Goal: Task Accomplishment & Management: Use online tool/utility

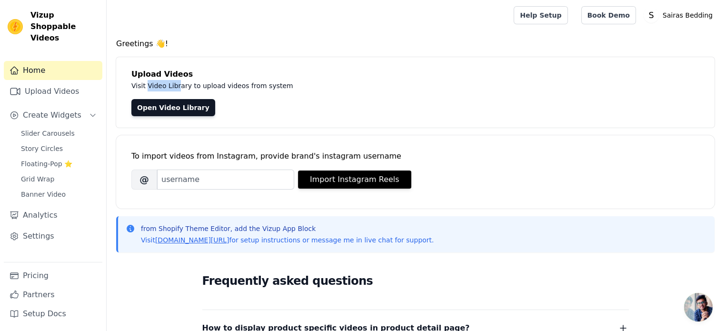
drag, startPoint x: 147, startPoint y: 85, endPoint x: 175, endPoint y: 85, distance: 28.1
click at [174, 85] on p "Visit Video Library to upload videos from system" at bounding box center [344, 85] width 427 height 11
click at [183, 84] on p "Visit Video Library to upload videos from system" at bounding box center [344, 85] width 427 height 11
drag, startPoint x: 184, startPoint y: 85, endPoint x: 145, endPoint y: 83, distance: 39.1
click at [145, 83] on p "Visit Video Library to upload videos from system" at bounding box center [344, 85] width 427 height 11
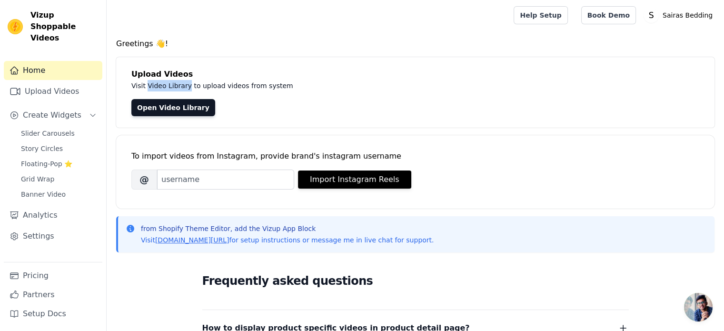
click at [164, 80] on p "Visit Video Library to upload videos from system" at bounding box center [344, 85] width 427 height 11
click at [192, 84] on p "Visit Video Library to upload videos from system" at bounding box center [344, 85] width 427 height 11
click at [212, 85] on p "Visit Video Library to upload videos from system" at bounding box center [344, 85] width 427 height 11
drag, startPoint x: 212, startPoint y: 85, endPoint x: 186, endPoint y: 86, distance: 26.2
click at [186, 86] on p "Visit Video Library to upload videos from system" at bounding box center [344, 85] width 427 height 11
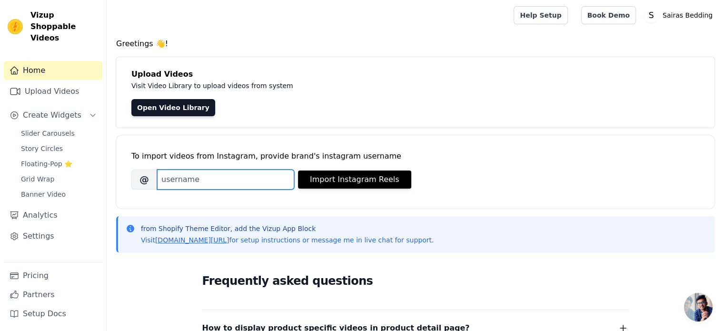
click at [176, 179] on input "Brand's Instagram Username" at bounding box center [225, 180] width 137 height 20
click at [210, 179] on input "sairas_bedding" at bounding box center [225, 180] width 137 height 20
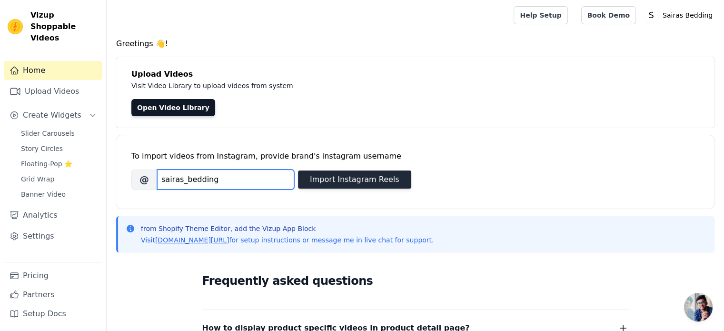
type input "sairas_bedding"
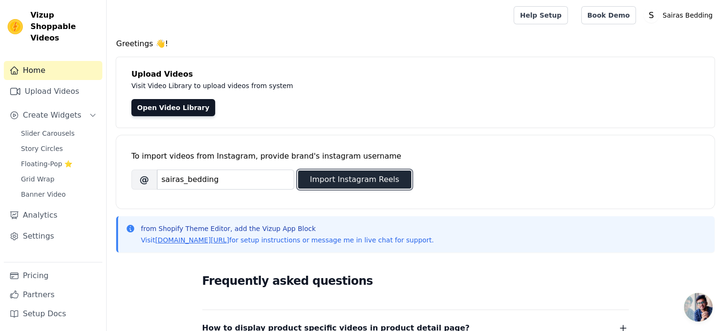
click at [322, 180] on button "Import Instagram Reels" at bounding box center [354, 179] width 113 height 18
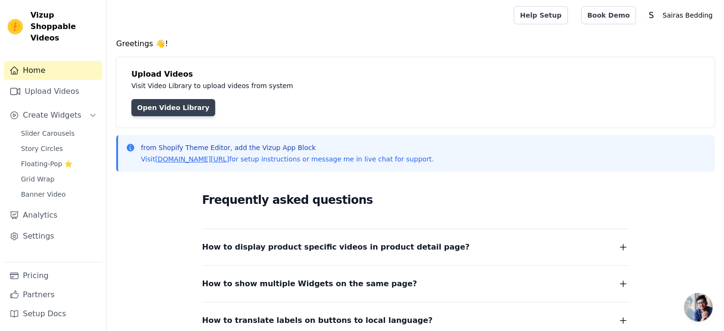
click at [168, 107] on link "Open Video Library" at bounding box center [173, 107] width 84 height 17
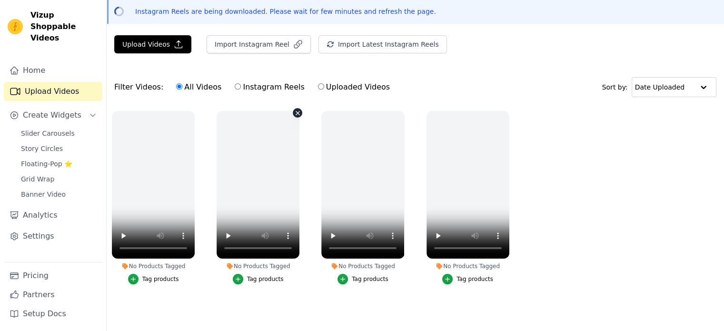
scroll to position [40, 0]
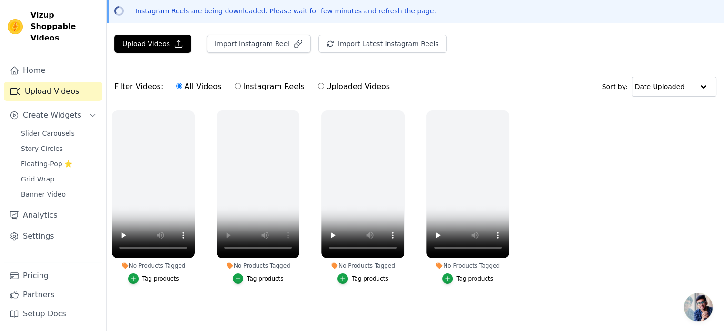
click at [235, 88] on label "Instagram Reels" at bounding box center [269, 86] width 70 height 12
click at [235, 88] on input "Instagram Reels" at bounding box center [238, 86] width 6 height 6
radio input "true"
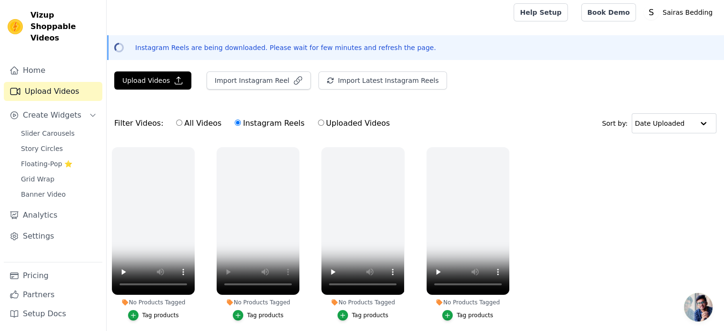
scroll to position [0, 0]
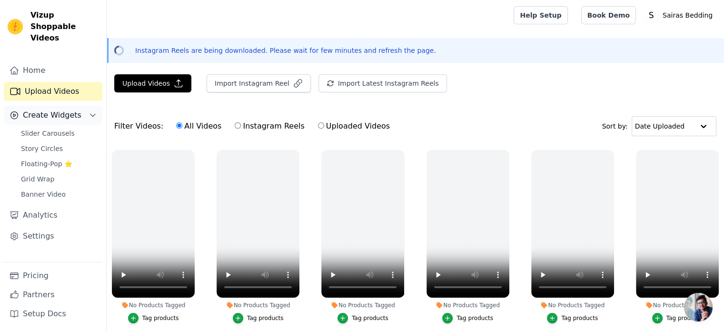
click at [52, 110] on span "Create Widgets" at bounding box center [52, 115] width 59 height 11
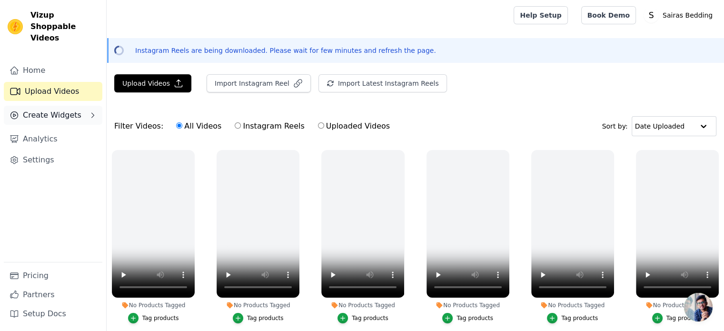
click at [52, 110] on span "Create Widgets" at bounding box center [52, 115] width 59 height 11
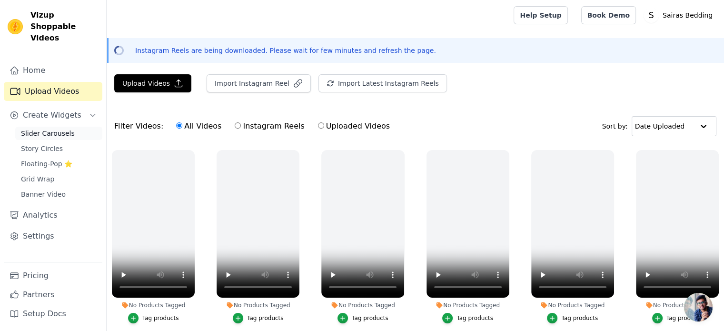
click at [48, 129] on span "Slider Carousels" at bounding box center [48, 134] width 54 height 10
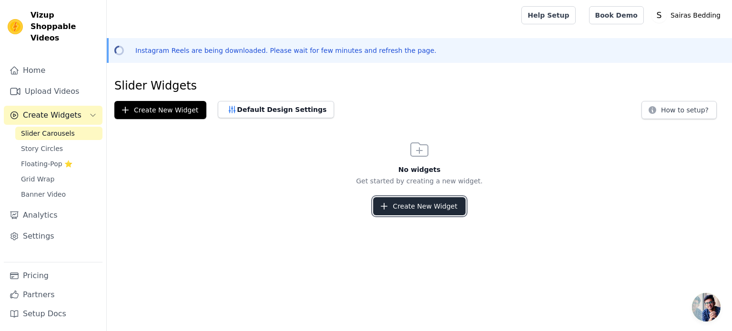
click at [399, 206] on button "Create New Widget" at bounding box center [419, 206] width 92 height 18
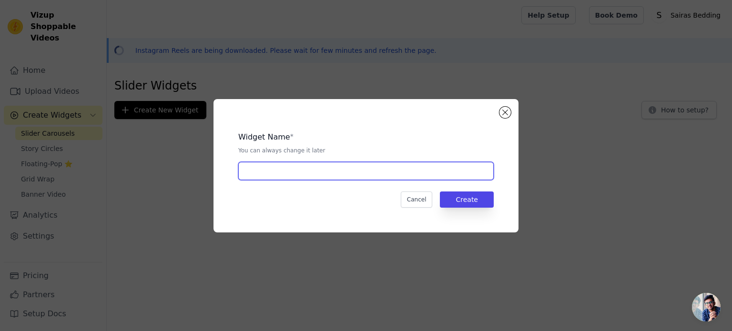
click at [342, 171] on input "text" at bounding box center [365, 171] width 255 height 18
type input "W1"
click at [265, 168] on input "W1" at bounding box center [365, 171] width 255 height 18
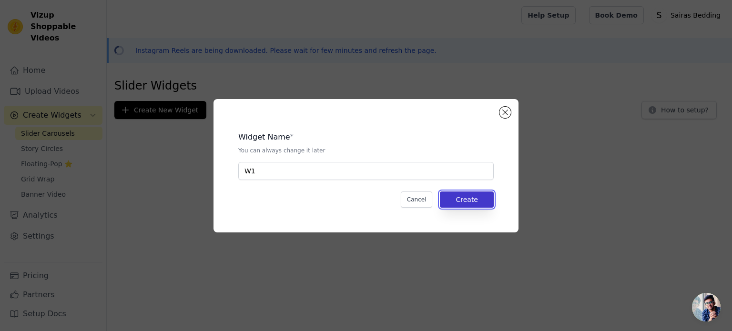
click at [452, 194] on button "Create" at bounding box center [467, 199] width 54 height 16
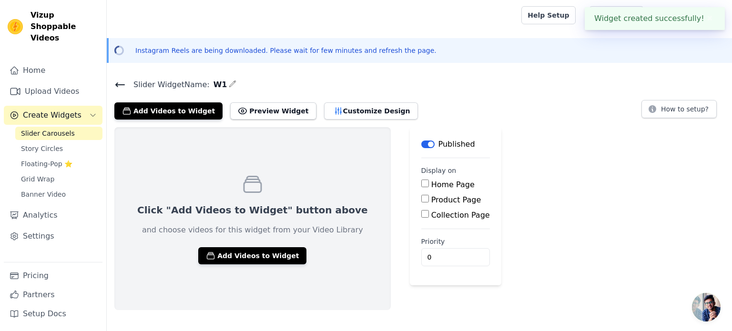
click at [511, 200] on div "Click "Add Videos to Widget" button above and choose videos for this widget fro…" at bounding box center [419, 218] width 625 height 183
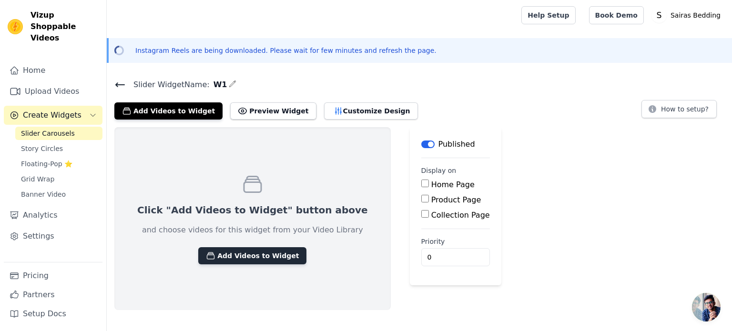
click at [227, 257] on button "Add Videos to Widget" at bounding box center [252, 255] width 108 height 17
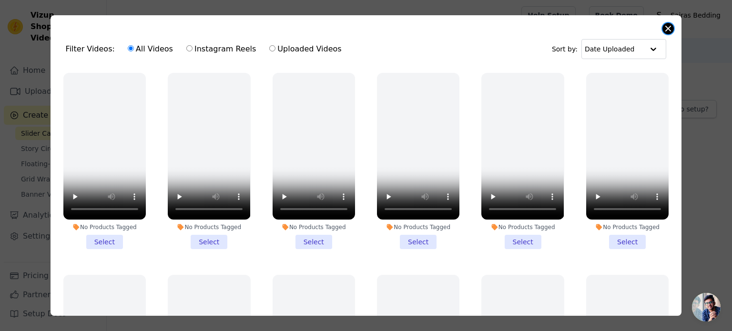
click at [670, 26] on button "Close modal" at bounding box center [667, 28] width 11 height 11
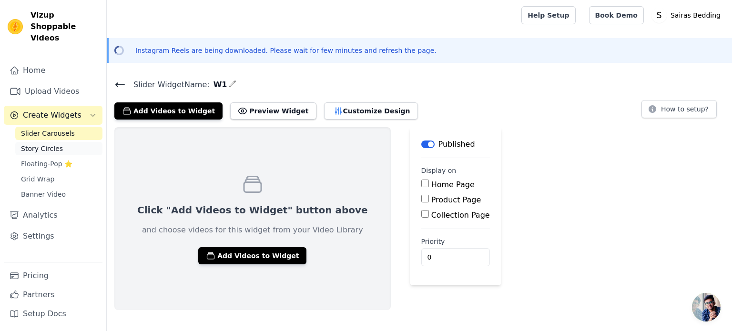
click at [63, 142] on link "Story Circles" at bounding box center [58, 148] width 87 height 13
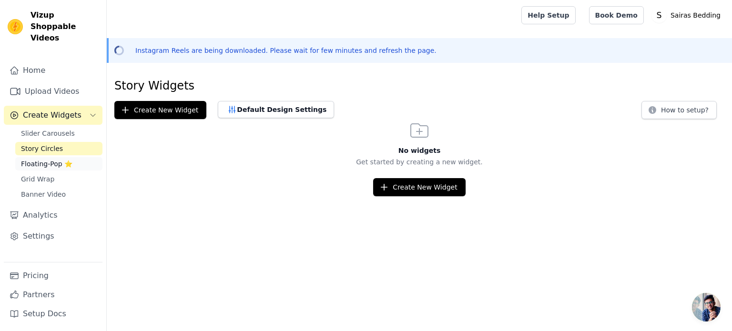
click at [38, 159] on span "Floating-Pop ⭐" at bounding box center [46, 164] width 51 height 10
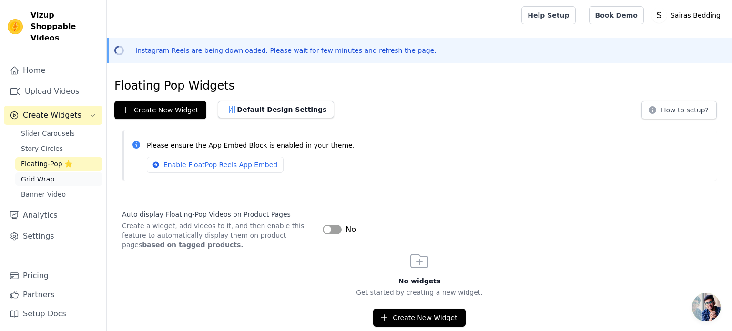
click at [36, 174] on span "Grid Wrap" at bounding box center [37, 179] width 33 height 10
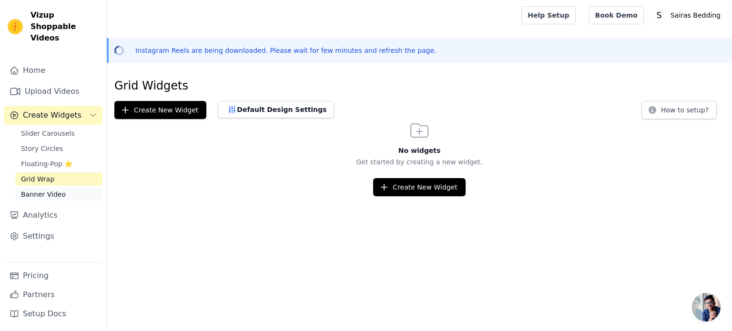
click at [29, 190] on span "Banner Video" at bounding box center [43, 195] width 45 height 10
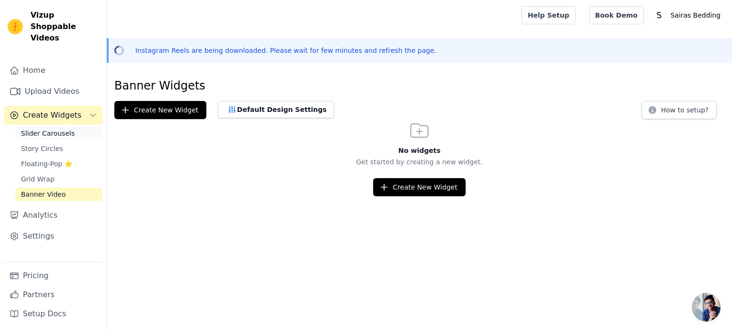
click at [39, 129] on span "Slider Carousels" at bounding box center [48, 134] width 54 height 10
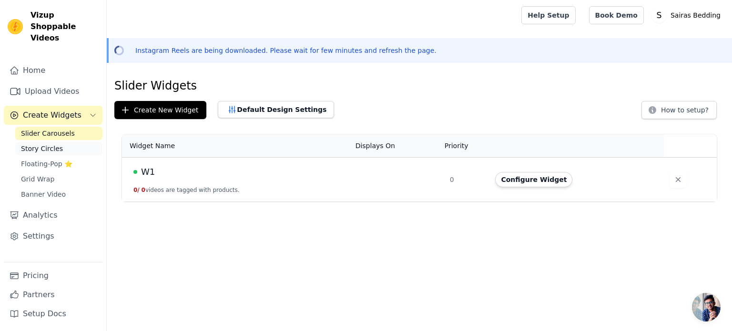
click at [40, 144] on span "Story Circles" at bounding box center [42, 149] width 42 height 10
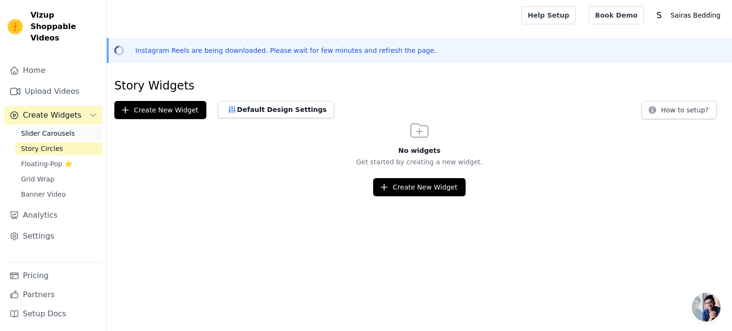
click at [42, 128] on link "Slider Carousels" at bounding box center [58, 133] width 87 height 13
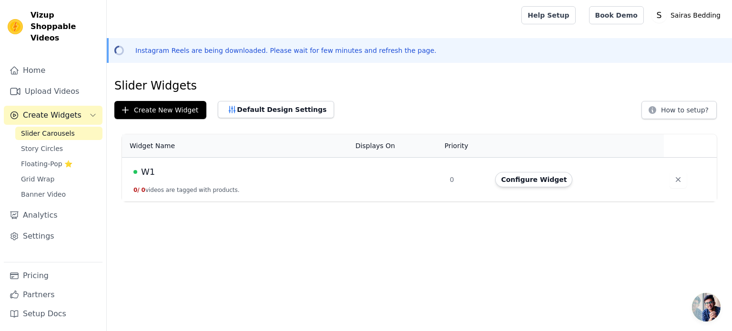
click at [364, 171] on td at bounding box center [397, 180] width 94 height 44
click at [38, 82] on link "Upload Videos" at bounding box center [53, 91] width 99 height 19
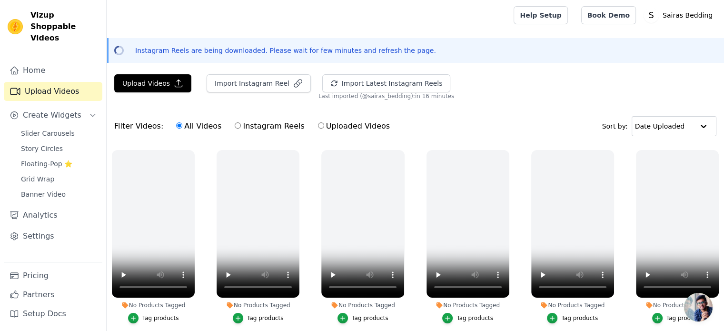
click at [235, 127] on input "Instagram Reels" at bounding box center [238, 125] width 6 height 6
radio input "true"
click at [176, 127] on input "All Videos" at bounding box center [179, 125] width 6 height 6
radio input "true"
click at [49, 227] on link "Settings" at bounding box center [53, 236] width 99 height 19
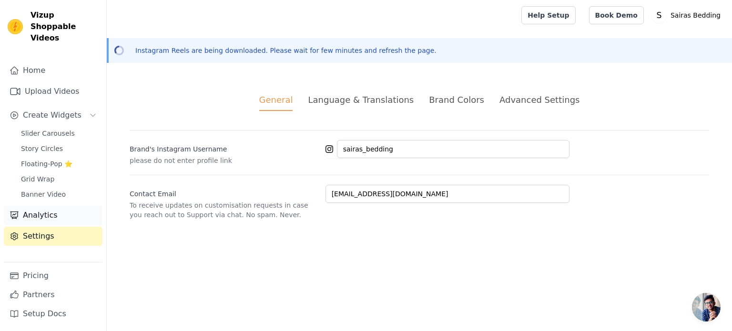
click at [46, 207] on link "Analytics" at bounding box center [53, 215] width 99 height 19
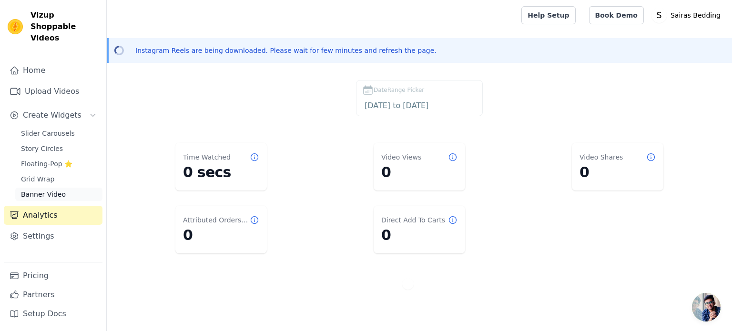
click at [52, 190] on span "Banner Video" at bounding box center [43, 195] width 45 height 10
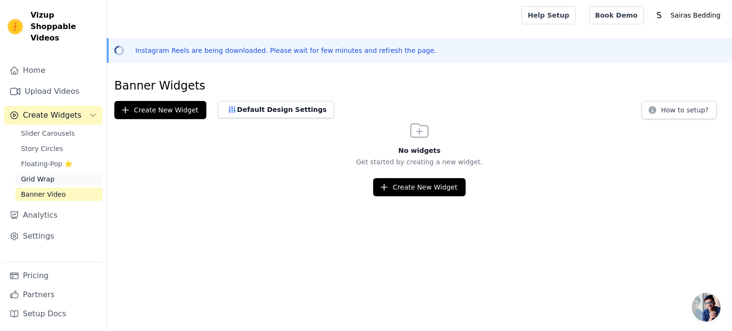
click at [52, 172] on link "Grid Wrap" at bounding box center [58, 178] width 87 height 13
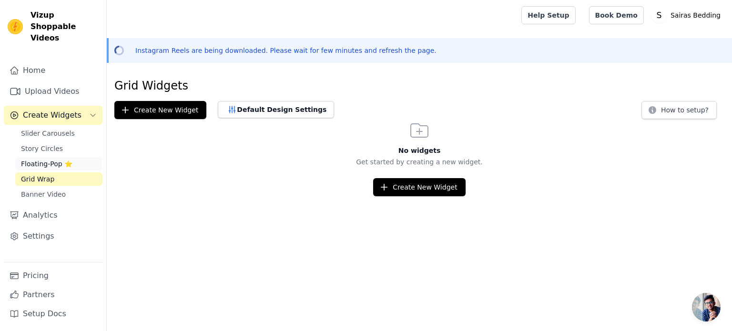
click at [53, 159] on span "Floating-Pop ⭐" at bounding box center [46, 164] width 51 height 10
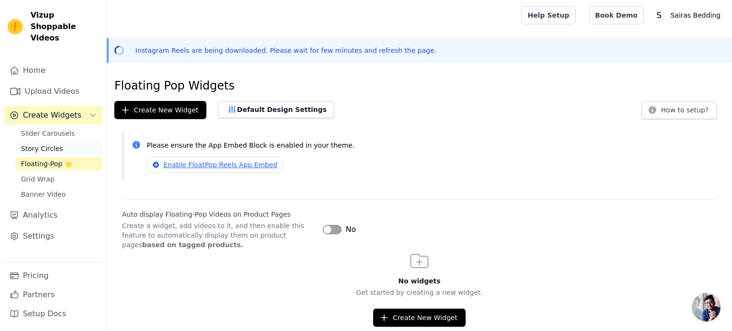
click at [50, 144] on span "Story Circles" at bounding box center [42, 149] width 42 height 10
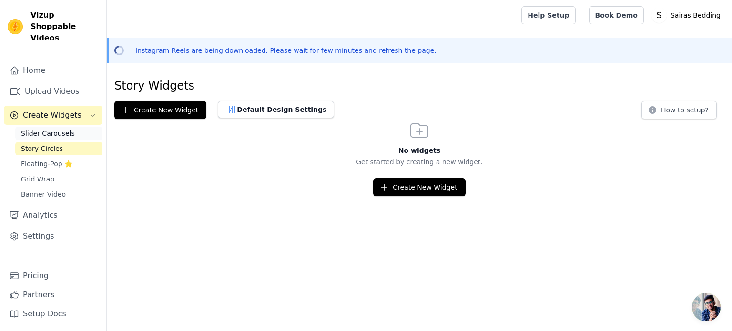
click at [53, 129] on span "Slider Carousels" at bounding box center [48, 134] width 54 height 10
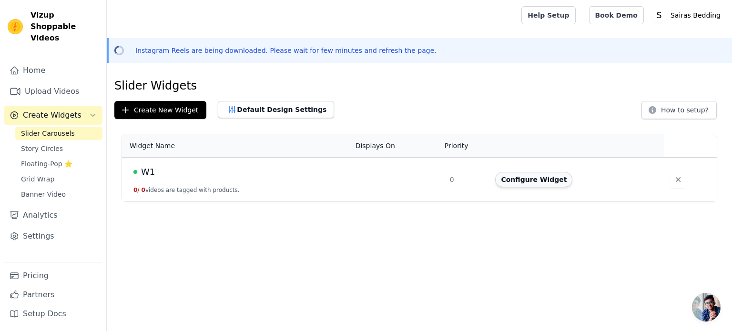
click at [535, 182] on button "Configure Widget" at bounding box center [533, 179] width 77 height 15
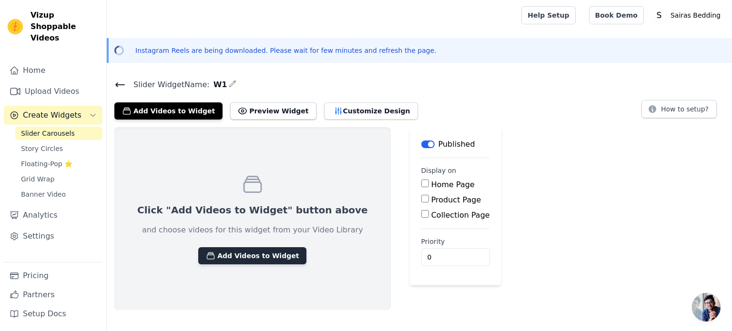
click at [263, 255] on button "Add Videos to Widget" at bounding box center [252, 255] width 108 height 17
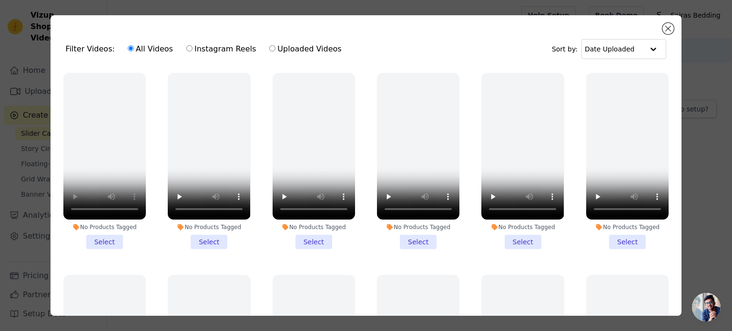
click at [105, 241] on li "No Products Tagged Select" at bounding box center [104, 161] width 82 height 176
click at [0, 0] on input "No Products Tagged Select" at bounding box center [0, 0] width 0 height 0
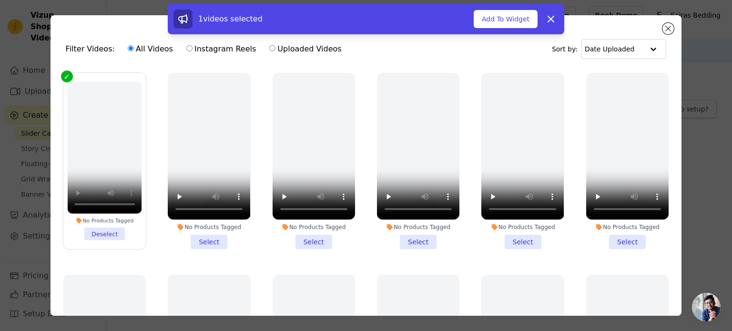
click at [105, 232] on li "No Products Tagged Deselect" at bounding box center [104, 161] width 74 height 159
click at [0, 0] on input "No Products Tagged Deselect" at bounding box center [0, 0] width 0 height 0
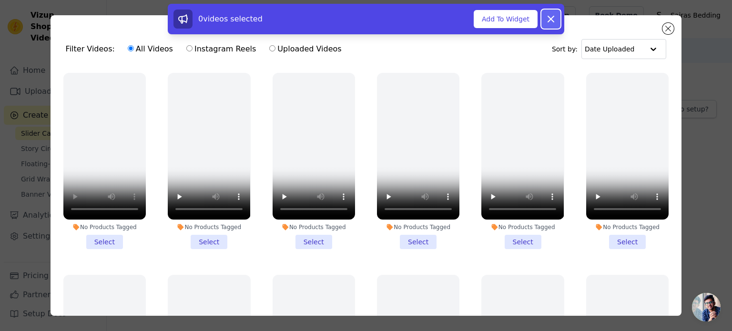
click at [551, 22] on icon at bounding box center [550, 18] width 11 height 11
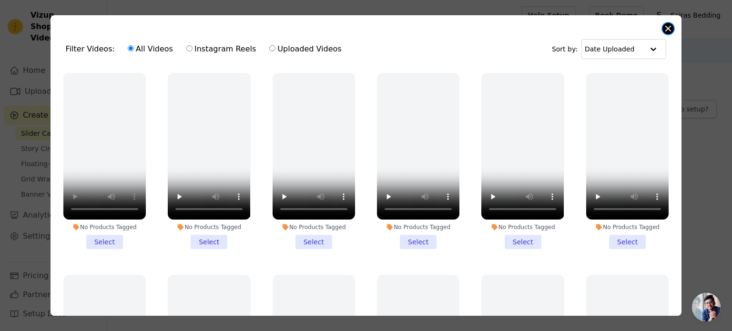
click at [671, 24] on div "Filter Videos: All Videos Instagram Reels Uploaded Videos Sort by: Date Uploade…" at bounding box center [365, 165] width 631 height 301
click at [666, 32] on button "Close modal" at bounding box center [667, 28] width 11 height 11
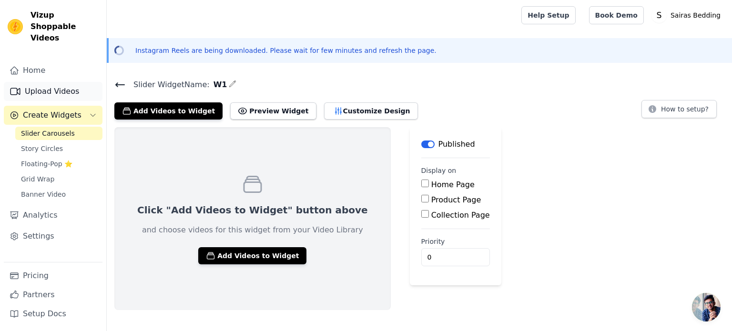
click at [44, 82] on link "Upload Videos" at bounding box center [53, 91] width 99 height 19
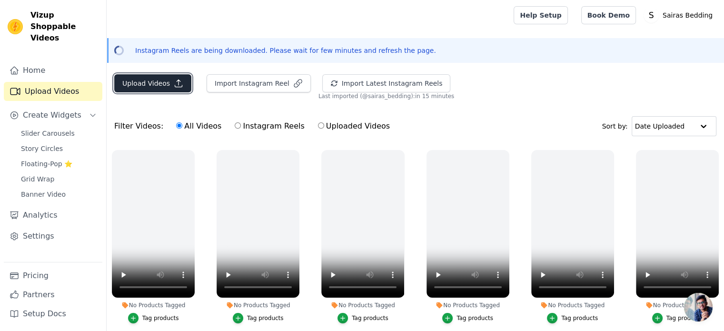
click at [156, 85] on button "Upload Videos" at bounding box center [152, 83] width 77 height 18
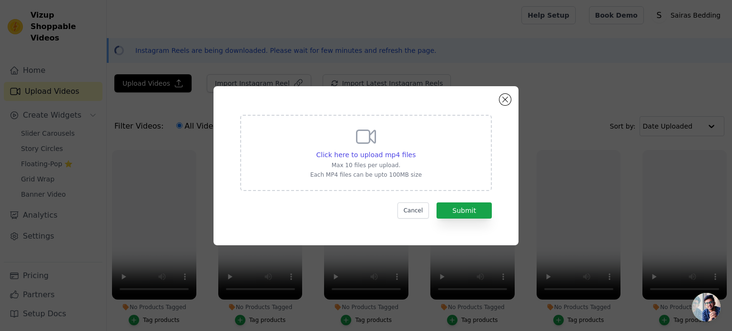
click at [387, 160] on div "Click here to upload mp4 files Max 10 files per upload. Each MP4 files can be u…" at bounding box center [365, 151] width 111 height 53
click at [415, 150] on input "Click here to upload mp4 files Max 10 files per upload. Each MP4 files can be u…" at bounding box center [415, 150] width 0 height 0
type input "C:\fakepath\4ratio5 retargeting creative.mp4"
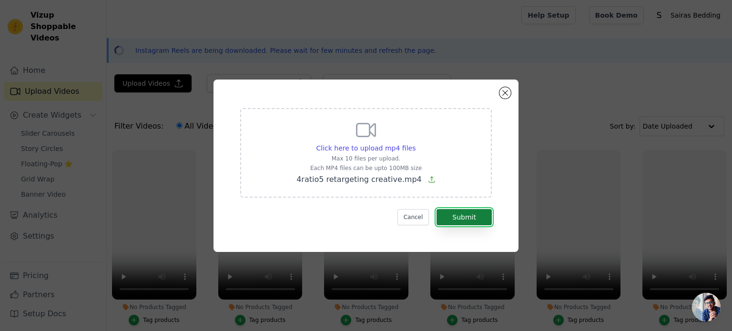
click at [467, 215] on button "Submit" at bounding box center [463, 217] width 55 height 16
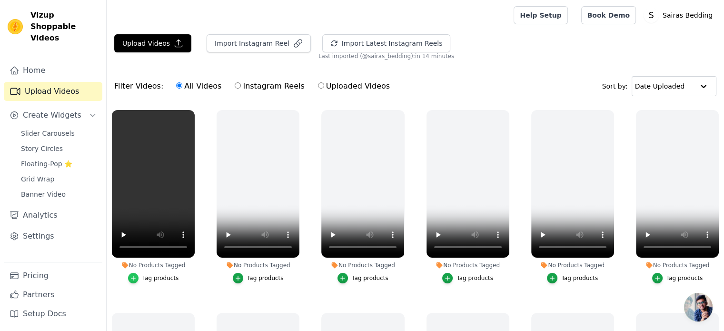
click at [132, 280] on icon "button" at bounding box center [133, 278] width 7 height 7
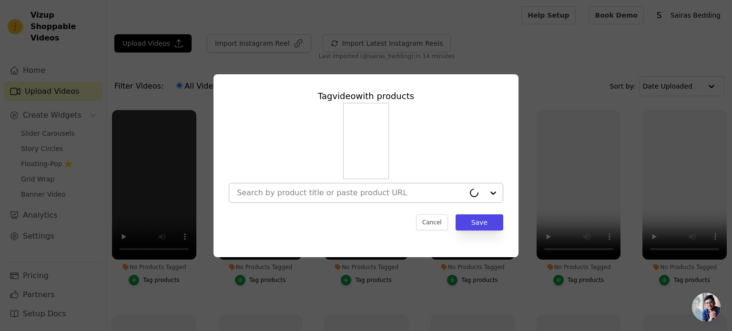
click at [330, 188] on input "No Products Tagged Tag video with products Cancel Save Tag products" at bounding box center [351, 192] width 228 height 9
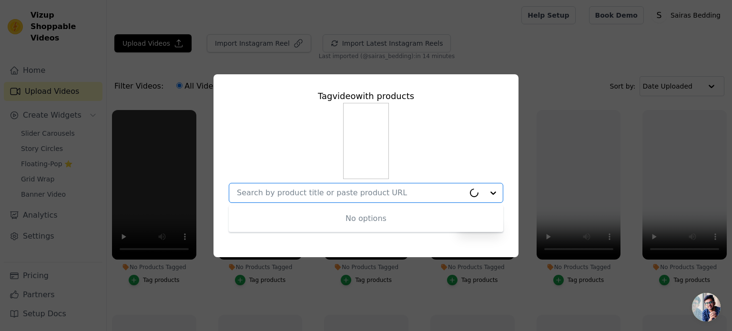
click at [547, 81] on div "Tag video with products No options Option undefined, selected. Cancel Save" at bounding box center [365, 165] width 701 height 213
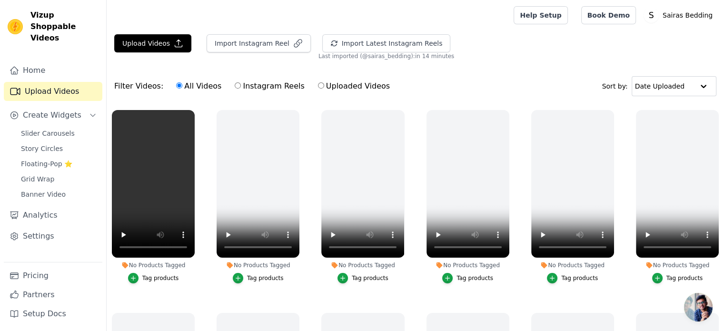
click at [131, 269] on li "No Products Tagged Tag products" at bounding box center [153, 196] width 83 height 173
click at [132, 270] on li "No Products Tagged Tag products" at bounding box center [153, 196] width 83 height 173
click at [133, 275] on icon "button" at bounding box center [133, 278] width 7 height 7
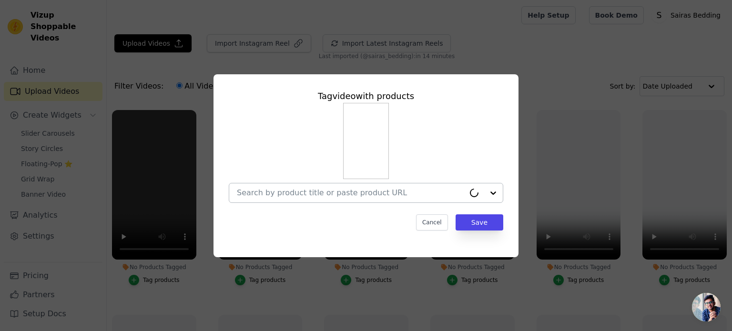
click at [285, 189] on input "No Products Tagged Tag video with products Cancel Save Tag products" at bounding box center [351, 192] width 228 height 9
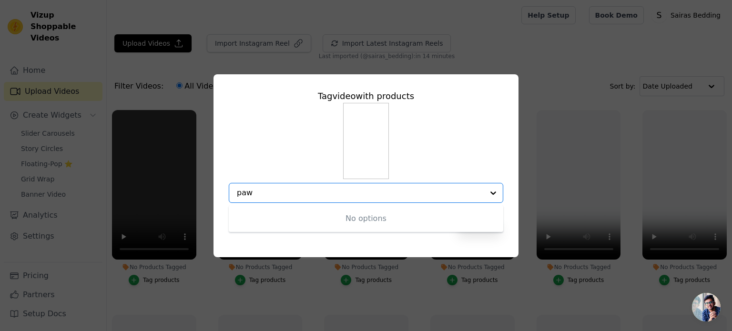
type input "paw"
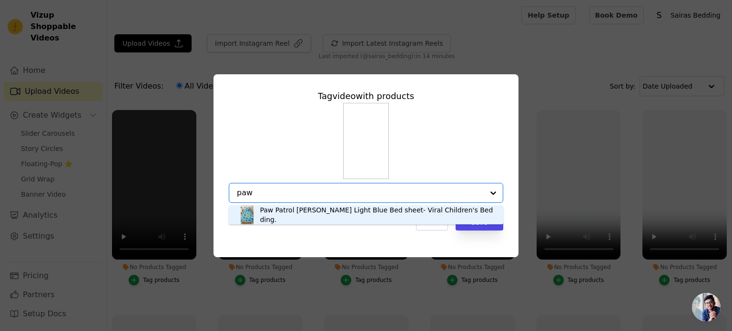
click at [276, 215] on div "Paw Patrol [PERSON_NAME] Light Blue Bed sheet- Viral Children's Bedding." at bounding box center [377, 214] width 234 height 19
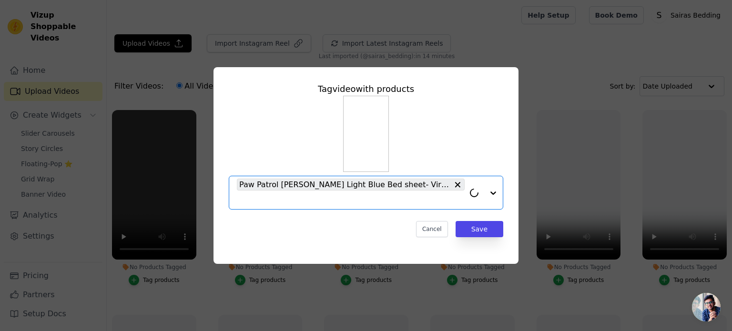
click at [309, 219] on div "Tag video with products Option Paw Patrol [PERSON_NAME] Light Blue Bed sheet- V…" at bounding box center [366, 160] width 290 height 170
click at [470, 224] on button "Save" at bounding box center [479, 229] width 48 height 16
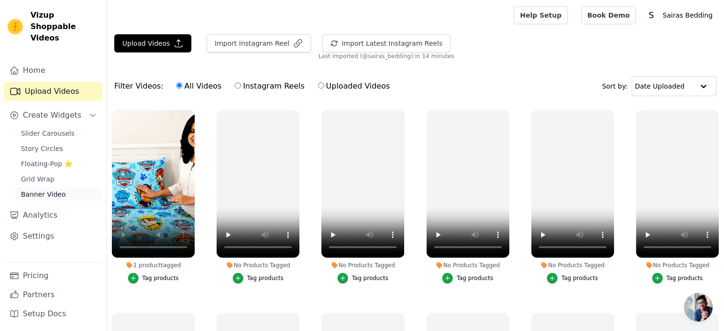
click at [58, 190] on span "Banner Video" at bounding box center [43, 195] width 45 height 10
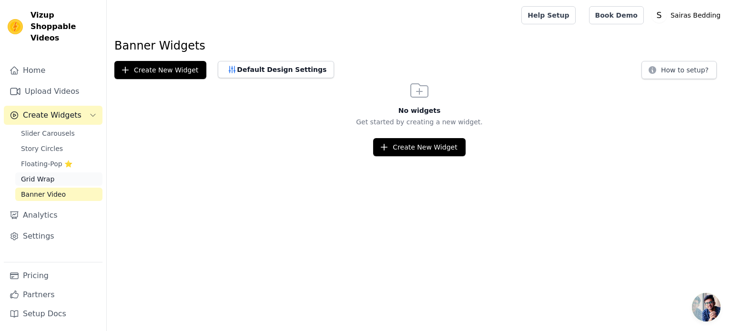
click at [30, 173] on link "Grid Wrap" at bounding box center [58, 178] width 87 height 13
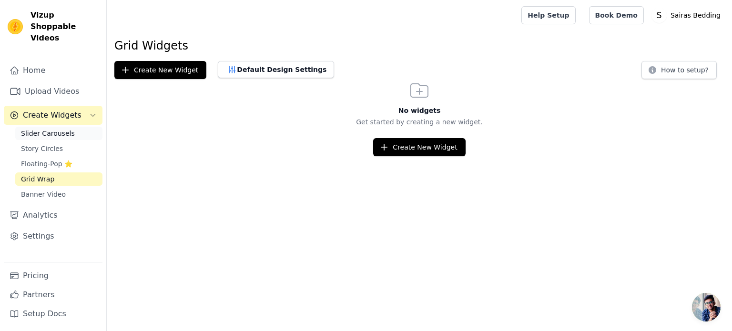
click at [48, 129] on span "Slider Carousels" at bounding box center [48, 134] width 54 height 10
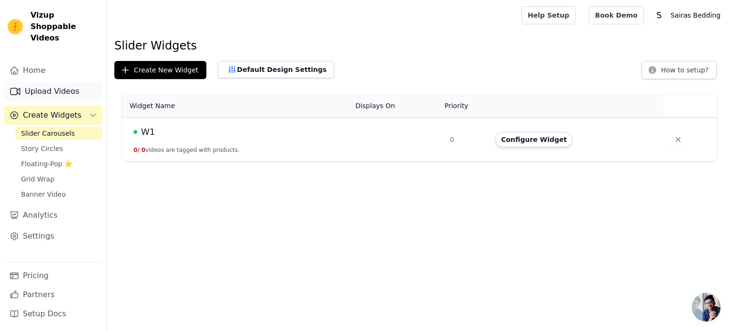
click at [59, 82] on link "Upload Videos" at bounding box center [53, 91] width 99 height 19
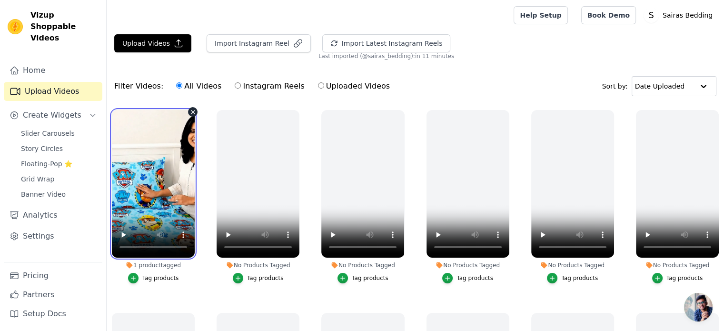
drag, startPoint x: 59, startPoint y: 76, endPoint x: 193, endPoint y: 142, distance: 150.2
click at [193, 142] on video at bounding box center [153, 184] width 83 height 148
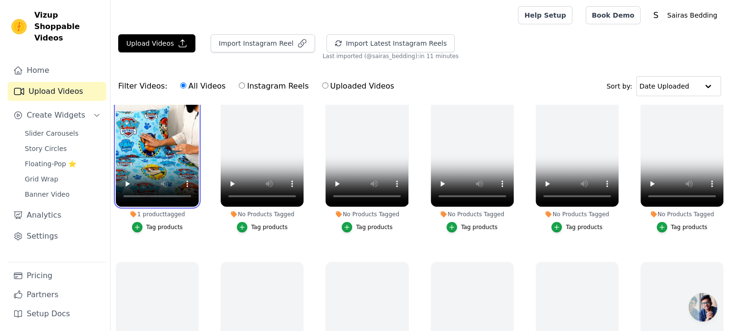
scroll to position [50, 0]
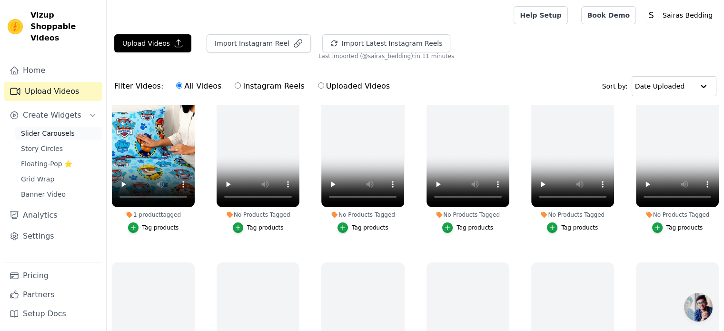
click at [44, 129] on span "Slider Carousels" at bounding box center [48, 134] width 54 height 10
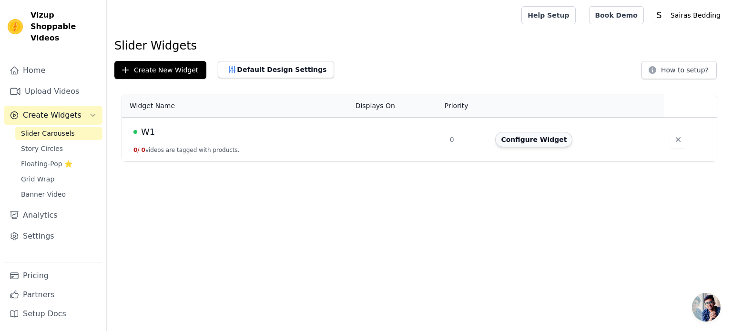
click at [539, 137] on button "Configure Widget" at bounding box center [533, 139] width 77 height 15
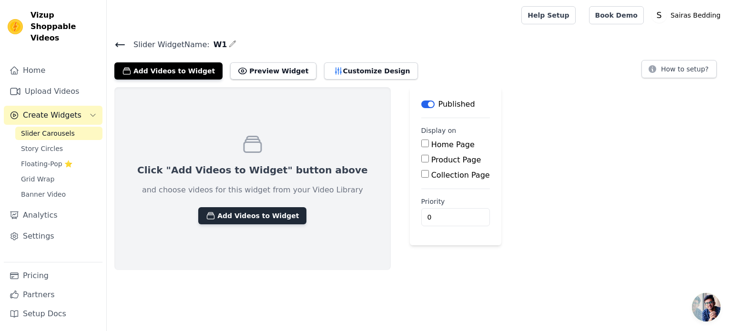
click at [231, 218] on button "Add Videos to Widget" at bounding box center [252, 215] width 108 height 17
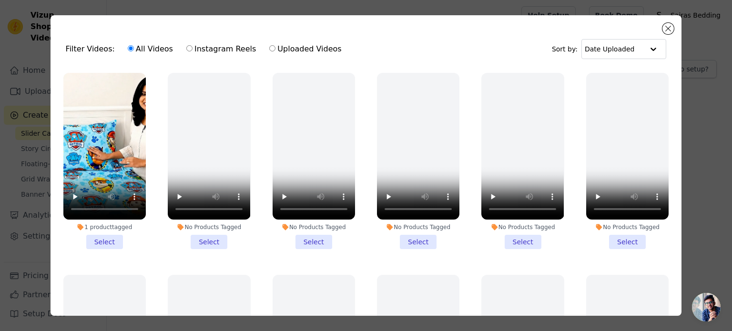
click at [96, 239] on li "1 product tagged Select" at bounding box center [104, 161] width 82 height 176
click at [0, 0] on input "1 product tagged Select" at bounding box center [0, 0] width 0 height 0
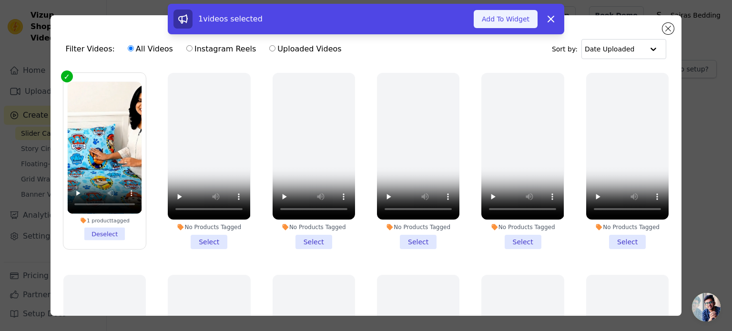
click at [502, 17] on button "Add To Widget" at bounding box center [505, 19] width 64 height 18
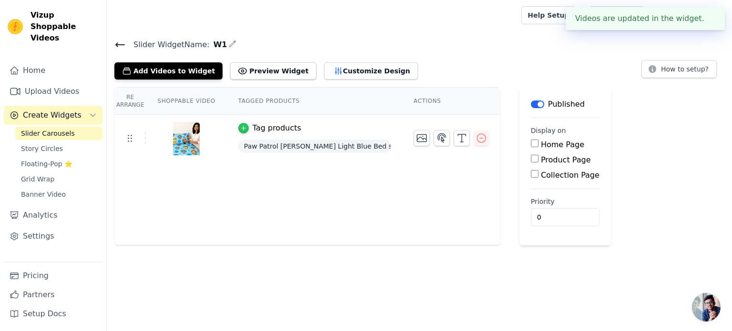
click at [240, 129] on icon "button" at bounding box center [243, 128] width 7 height 7
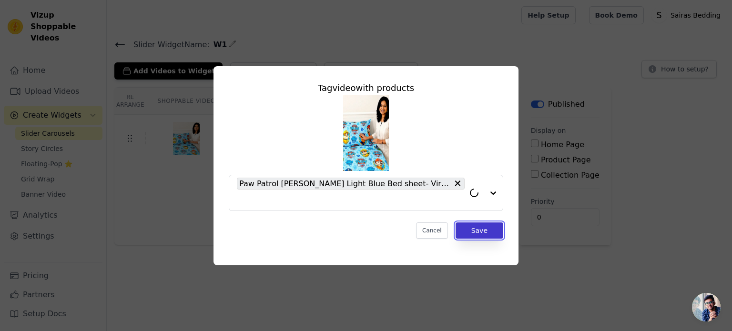
click at [480, 232] on button "Save" at bounding box center [479, 230] width 48 height 16
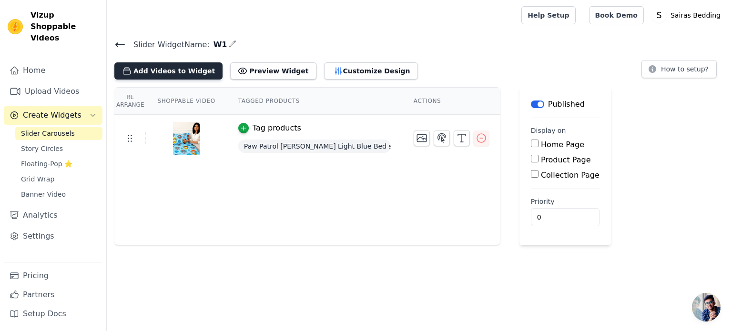
click at [150, 73] on button "Add Videos to Widget" at bounding box center [168, 70] width 108 height 17
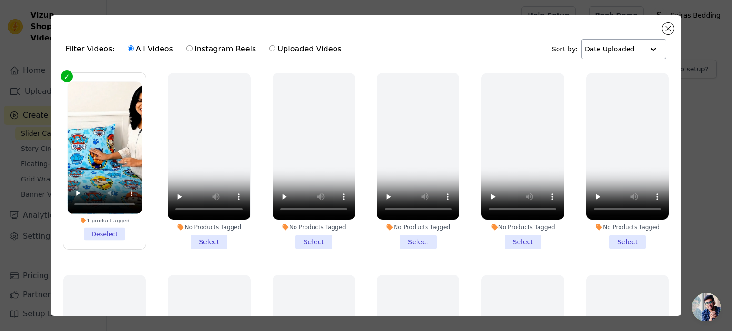
click at [624, 48] on input "text" at bounding box center [613, 49] width 59 height 19
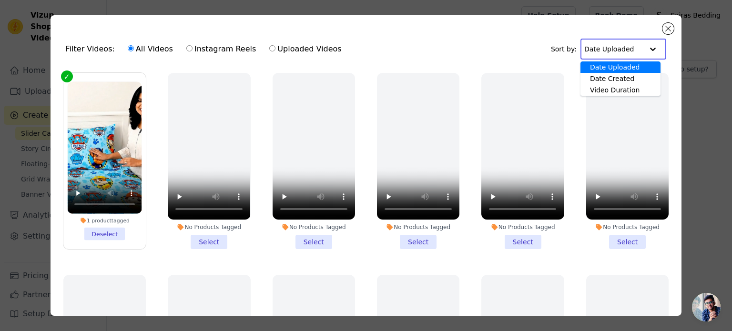
click at [619, 66] on div "Date Uploaded" at bounding box center [620, 66] width 80 height 11
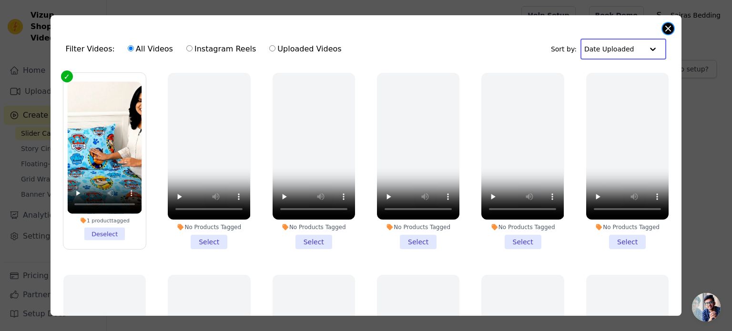
click at [666, 30] on button "Close modal" at bounding box center [667, 28] width 11 height 11
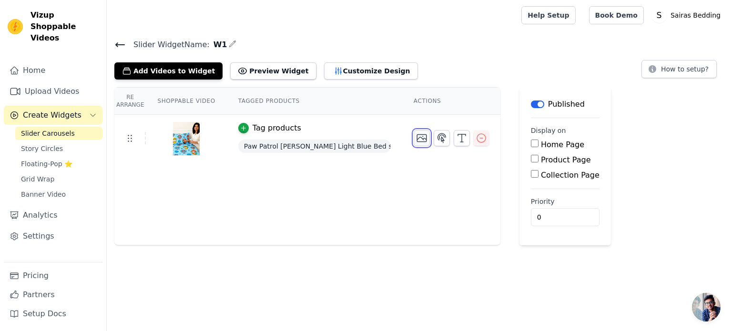
click at [416, 139] on icon "button" at bounding box center [421, 137] width 11 height 11
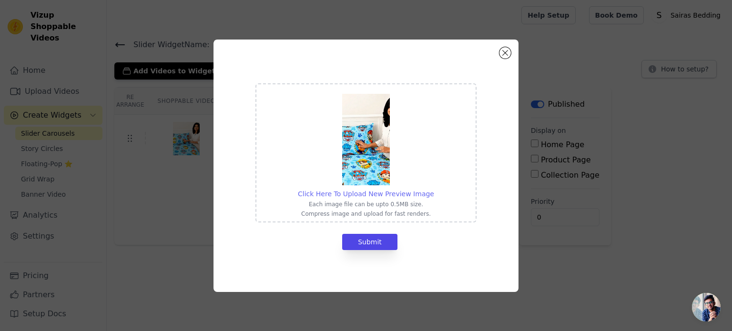
click at [364, 194] on span "Click Here To Upload New Preview Image" at bounding box center [366, 194] width 136 height 8
click at [433, 189] on input "Click Here To Upload New Preview Image Each image file can be upto 0.5MB size. …" at bounding box center [433, 189] width 0 height 0
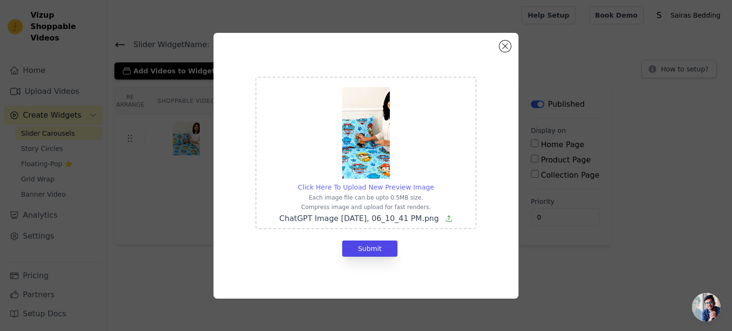
click at [369, 186] on span "Click Here To Upload New Preview Image" at bounding box center [366, 187] width 136 height 8
click at [433, 182] on input "Click Here To Upload New Preview Image Each image file can be upto 0.5MB size. …" at bounding box center [433, 182] width 0 height 0
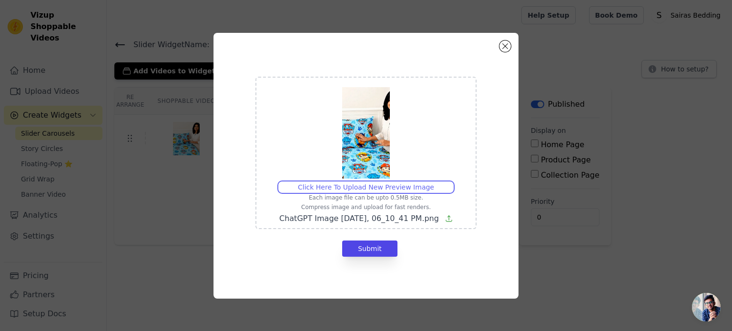
type input "C:\fakepath\Screenshot [DATE] 204900.jpg"
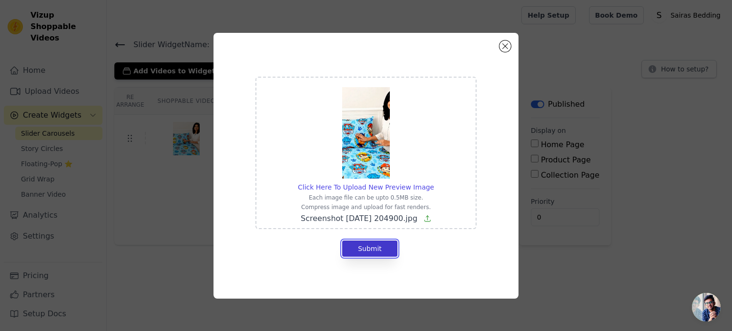
click at [366, 248] on button "Submit" at bounding box center [369, 249] width 55 height 16
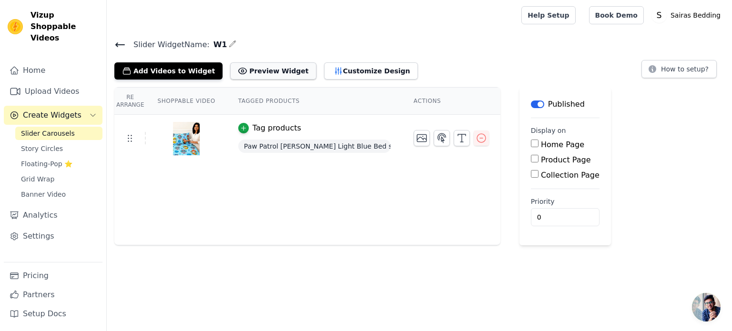
click at [253, 74] on button "Preview Widget" at bounding box center [273, 70] width 86 height 17
